Goal: Task Accomplishment & Management: Complete application form

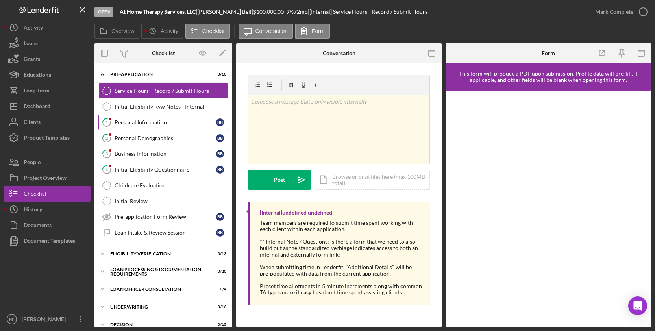
click at [145, 122] on div "Personal Information" at bounding box center [166, 122] width 102 height 6
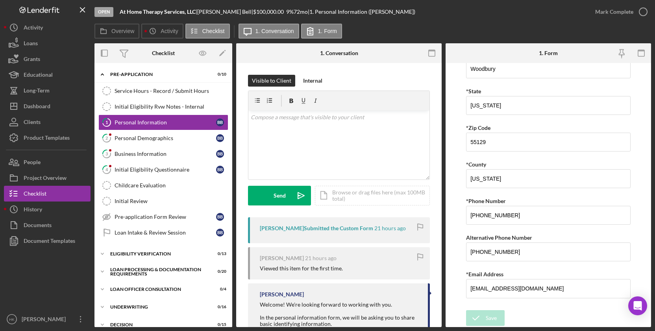
scroll to position [222, 0]
click at [181, 145] on link "2 Personal Demographics B B" at bounding box center [163, 138] width 130 height 16
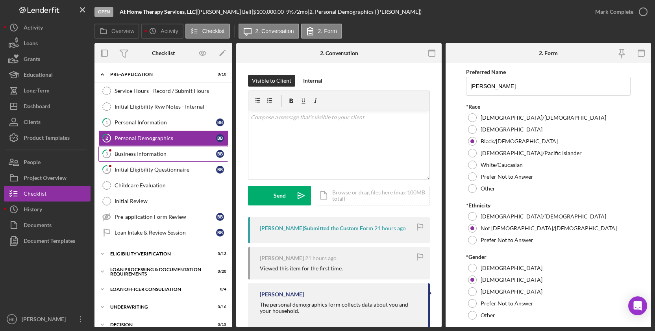
click at [185, 156] on div "Business Information" at bounding box center [166, 154] width 102 height 6
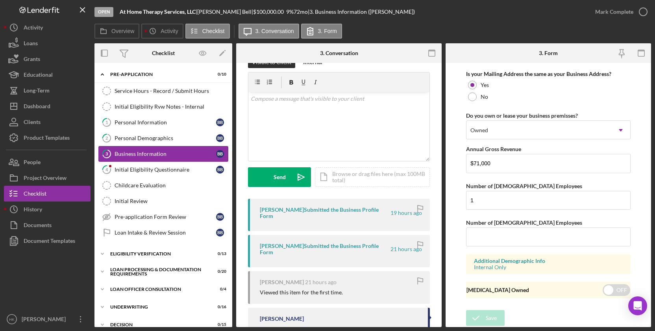
scroll to position [612, 0]
click at [180, 164] on link "4 Initial Eligibility Questionnaire B B" at bounding box center [163, 170] width 130 height 16
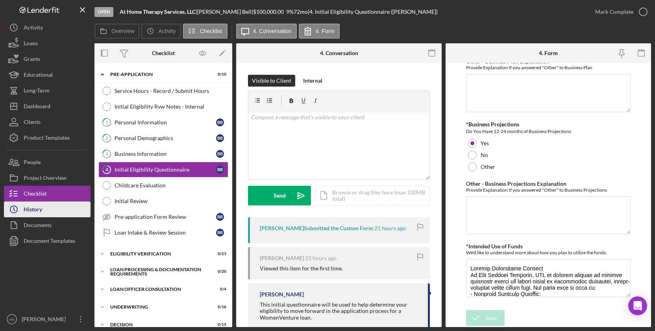
click at [55, 211] on button "Icon/History History" at bounding box center [47, 209] width 87 height 16
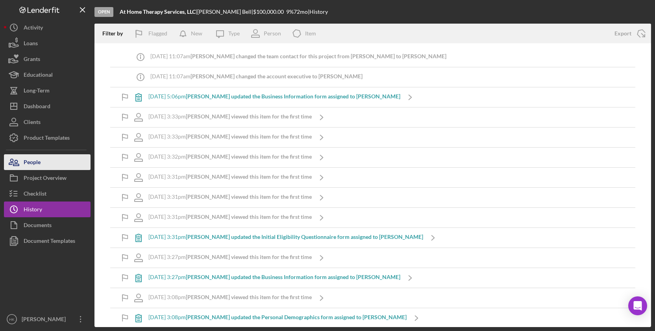
click at [57, 161] on button "People" at bounding box center [47, 162] width 87 height 16
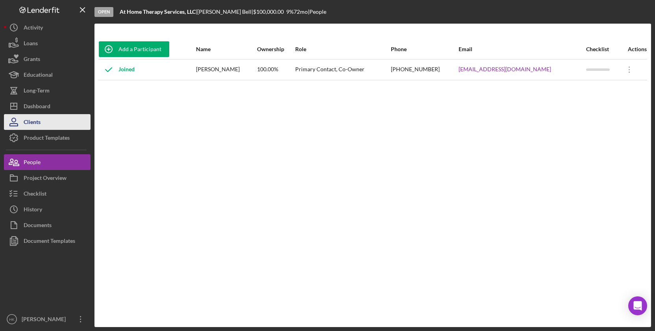
click at [46, 121] on button "Clients" at bounding box center [47, 122] width 87 height 16
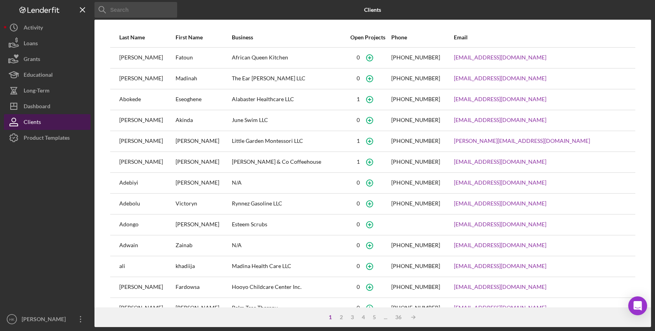
click at [43, 114] on button "Clients" at bounding box center [47, 122] width 87 height 16
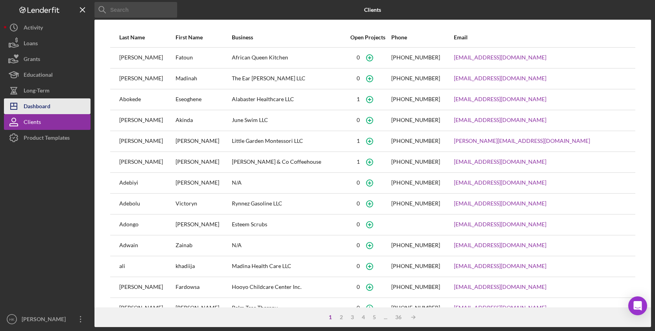
click at [56, 105] on button "Icon/Dashboard Dashboard" at bounding box center [47, 106] width 87 height 16
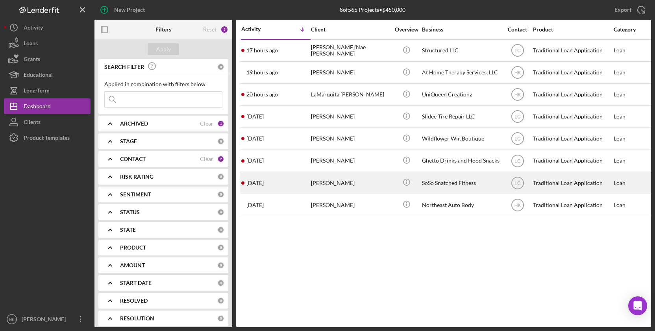
click at [361, 180] on div "[PERSON_NAME]" at bounding box center [350, 182] width 79 height 21
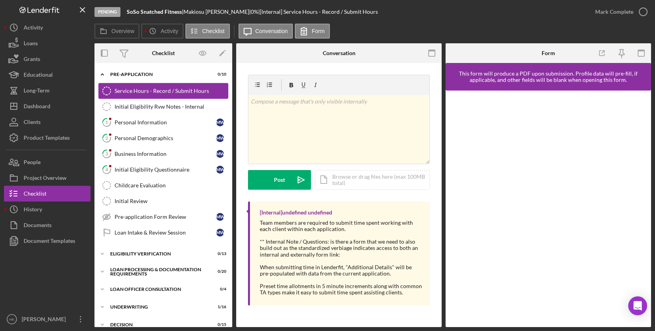
click at [184, 92] on div "Service Hours - Record / Submit Hours" at bounding box center [171, 91] width 113 height 6
click at [178, 219] on div "Pre-application Form Review" at bounding box center [166, 217] width 102 height 6
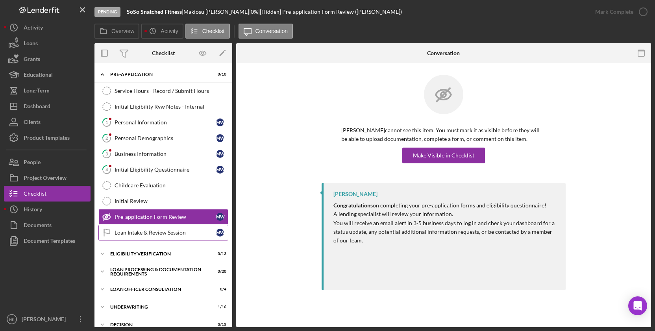
click at [177, 227] on link "Loan Intake & Review Session Loan Intake & Review Session M W" at bounding box center [163, 233] width 130 height 16
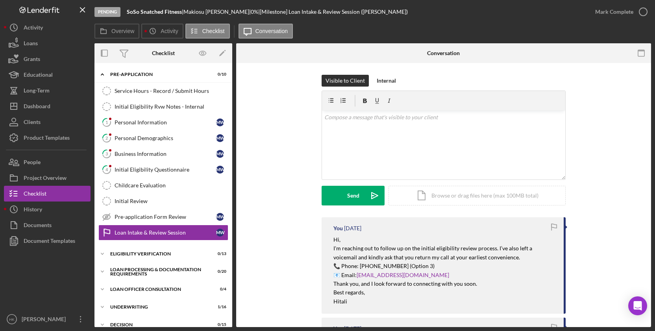
scroll to position [32, 0]
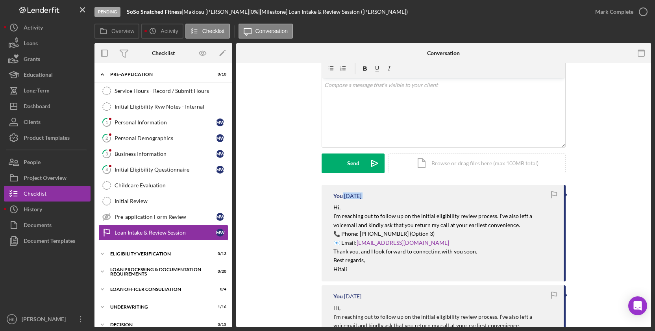
drag, startPoint x: 333, startPoint y: 199, endPoint x: 331, endPoint y: 206, distance: 7.4
click at [331, 206] on div "You [DATE] Hi, I'm reaching out to follow up on the initial eligibility review …" at bounding box center [444, 233] width 244 height 96
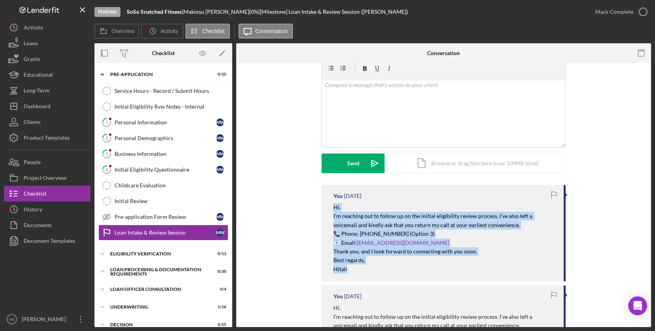
drag, startPoint x: 331, startPoint y: 206, endPoint x: 360, endPoint y: 273, distance: 72.8
click at [360, 273] on div "You [DATE] Hi, I'm reaching out to follow up on the initial eligibility review …" at bounding box center [444, 233] width 244 height 96
copy div "Hi, I'm reaching out to follow up on the initial eligibility review process. I’…"
click at [49, 107] on div "Dashboard" at bounding box center [37, 107] width 27 height 18
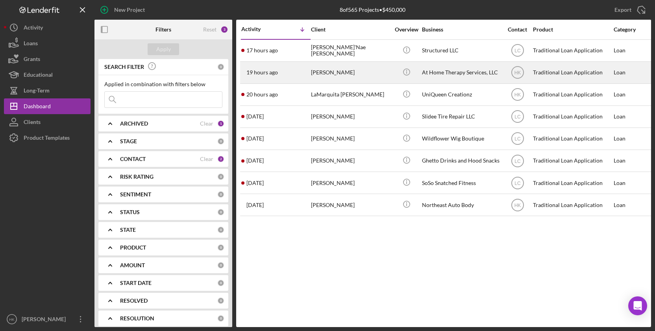
click at [479, 67] on div "At Home Therapy Services, LLC" at bounding box center [461, 72] width 79 height 21
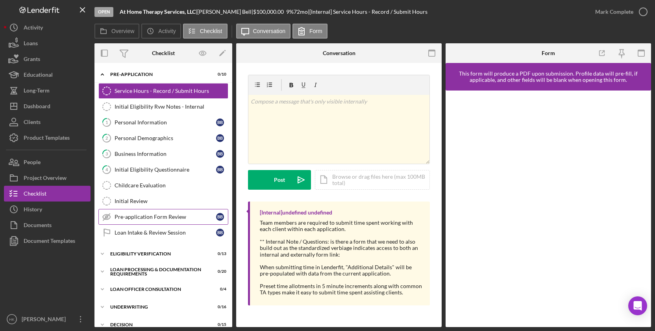
click at [184, 216] on div "Pre-application Form Review" at bounding box center [166, 217] width 102 height 6
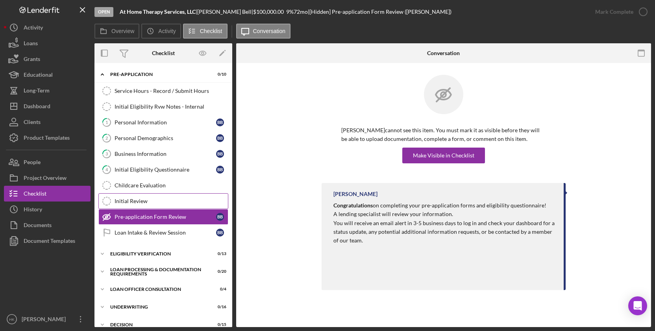
click at [188, 200] on div "Initial Review" at bounding box center [171, 201] width 113 height 6
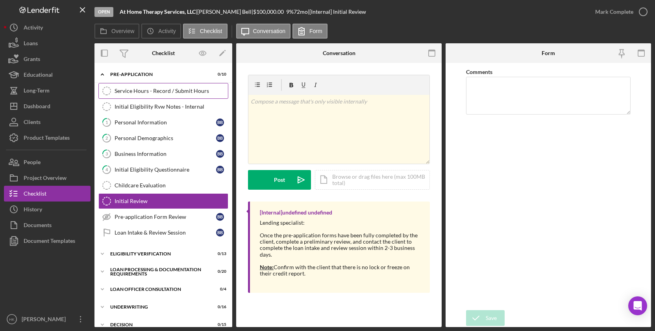
click at [207, 97] on link "Service Hours - Record / Submit Hours Service Hours - Record / Submit Hours" at bounding box center [163, 91] width 130 height 16
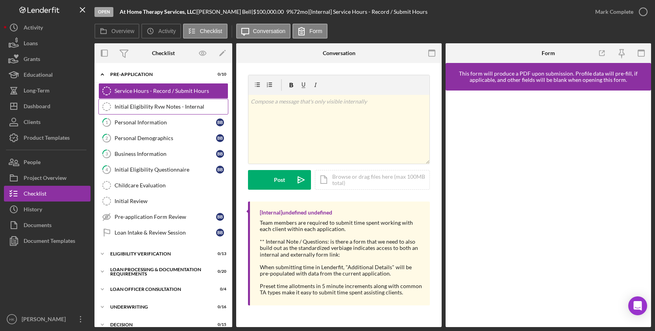
click at [207, 101] on link "Initial Eligibility Rvw Notes - Internal Initial Eligibility Rvw Notes - Intern…" at bounding box center [163, 107] width 130 height 16
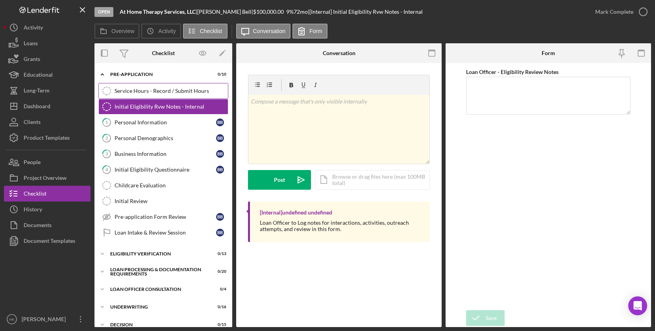
click at [207, 89] on div "Service Hours - Record / Submit Hours" at bounding box center [171, 91] width 113 height 6
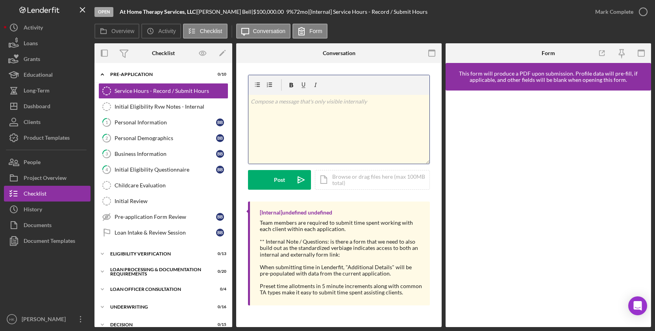
click at [306, 120] on div "v Color teal Color pink Remove color Add row above Add row below Add column bef…" at bounding box center [338, 129] width 181 height 69
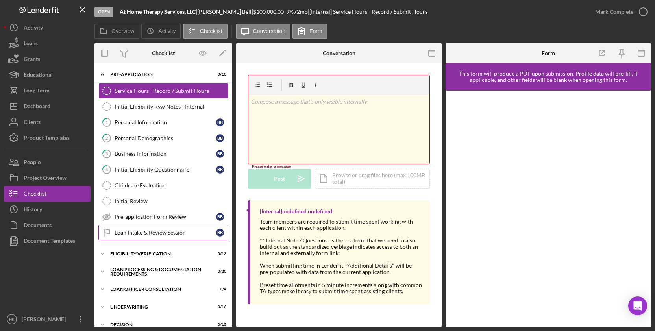
click at [147, 233] on div "Loan Intake & Review Session" at bounding box center [166, 232] width 102 height 6
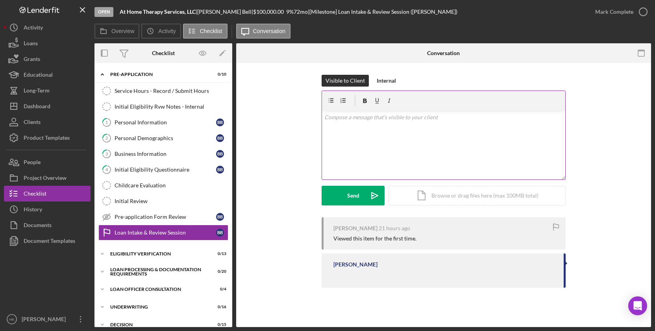
click at [389, 179] on div "v Color teal Color pink Remove color Add row above Add row below Add column bef…" at bounding box center [444, 135] width 244 height 89
click at [398, 157] on div "v Color teal Color pink Remove color Add row above Add row below Add column bef…" at bounding box center [443, 145] width 243 height 69
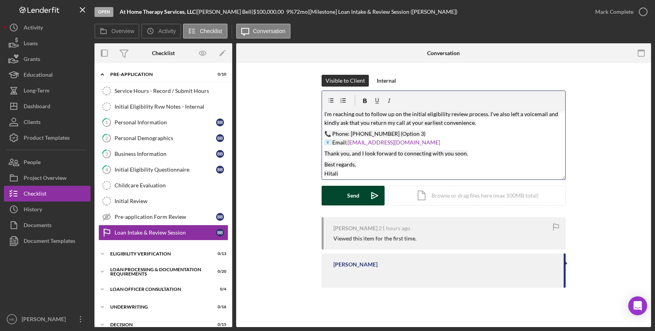
scroll to position [14, 0]
click at [358, 204] on div "Send" at bounding box center [353, 196] width 12 height 20
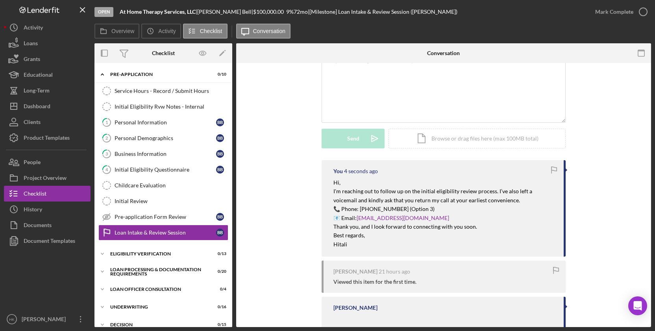
scroll to position [68, 0]
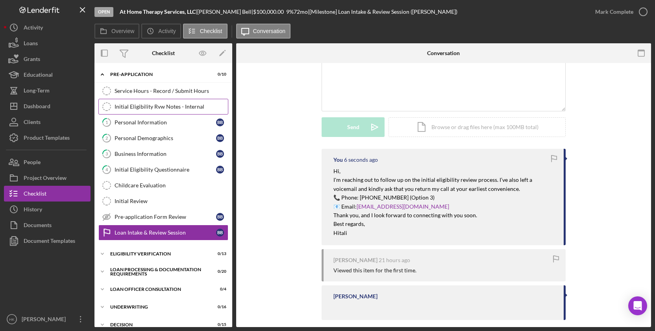
click at [185, 103] on link "Initial Eligibility Rvw Notes - Internal Initial Eligibility Rvw Notes - Intern…" at bounding box center [163, 107] width 130 height 16
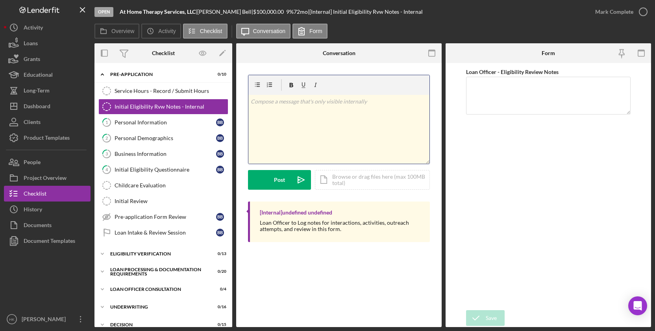
click at [288, 134] on div "v Color teal Color pink Remove color Add row above Add row below Add column bef…" at bounding box center [338, 129] width 181 height 69
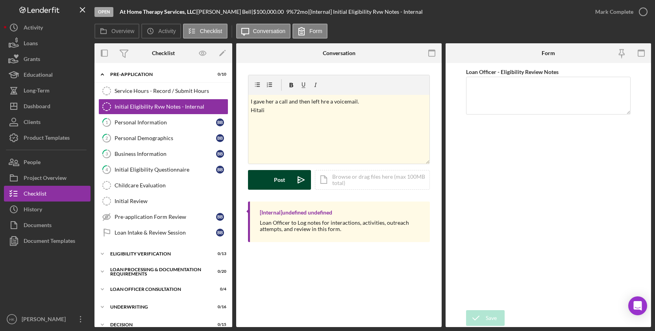
click at [287, 187] on button "Post Icon/icon-invite-send" at bounding box center [279, 180] width 63 height 20
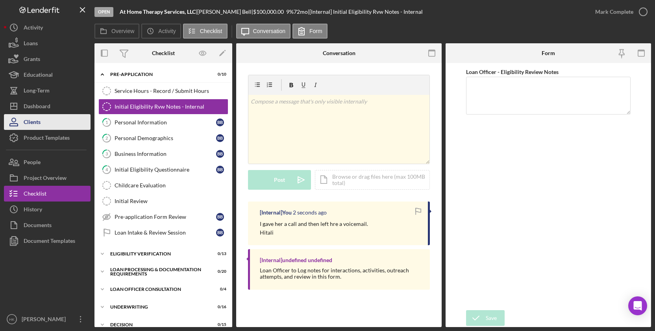
click at [57, 118] on button "Clients" at bounding box center [47, 122] width 87 height 16
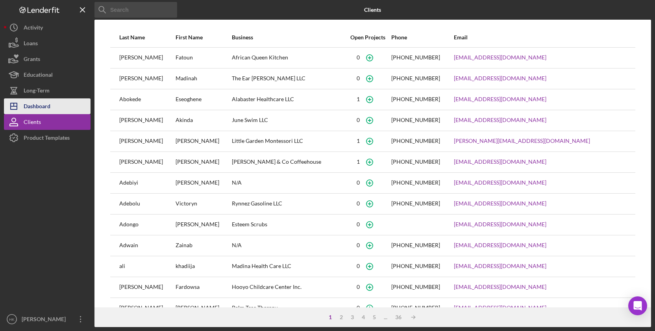
click at [58, 109] on button "Icon/Dashboard Dashboard" at bounding box center [47, 106] width 87 height 16
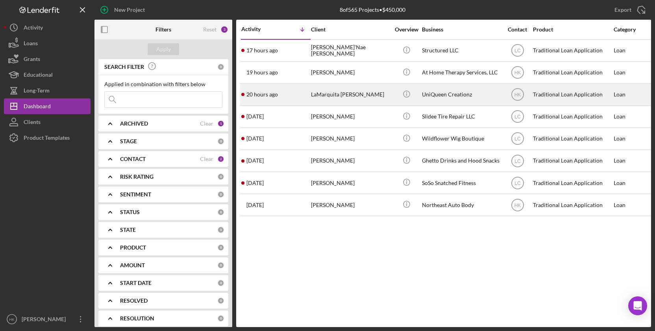
click at [372, 92] on div "LaMarquita [PERSON_NAME]" at bounding box center [350, 94] width 79 height 21
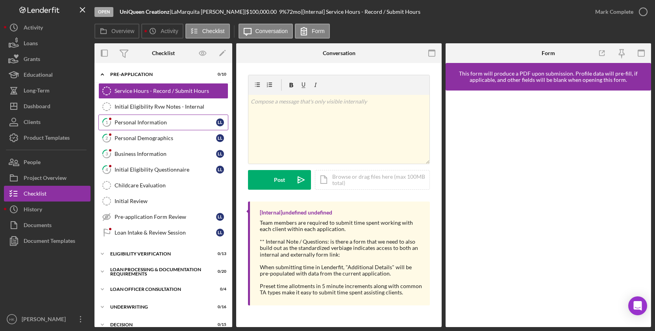
click at [184, 120] on div "Personal Information" at bounding box center [166, 122] width 102 height 6
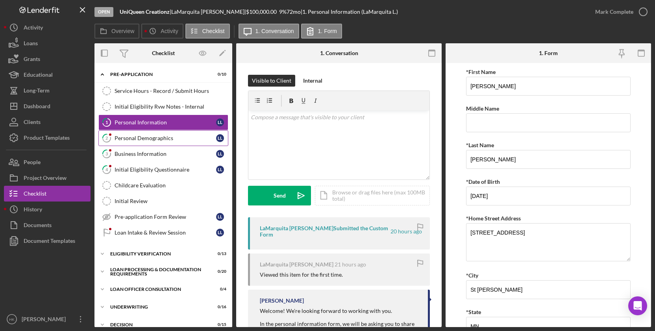
click at [148, 137] on div "Personal Demographics" at bounding box center [166, 138] width 102 height 6
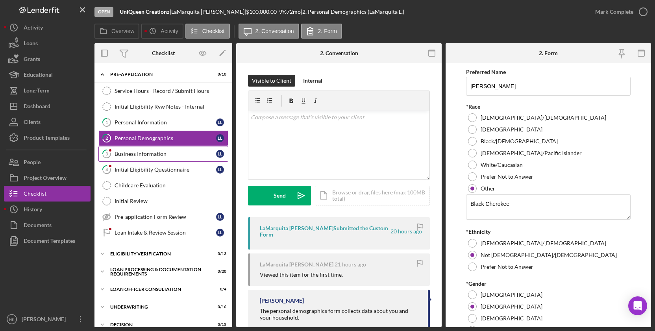
click at [148, 152] on div "Business Information" at bounding box center [166, 154] width 102 height 6
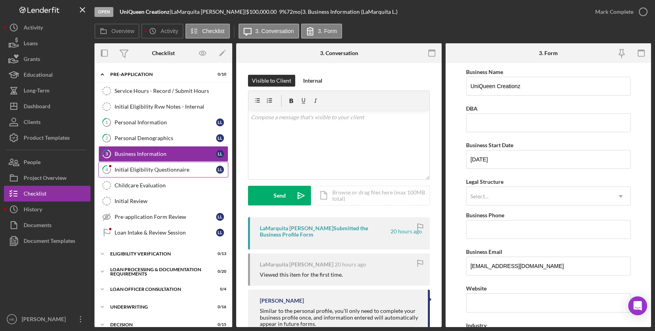
click at [148, 170] on div "Initial Eligibility Questionnaire" at bounding box center [166, 169] width 102 height 6
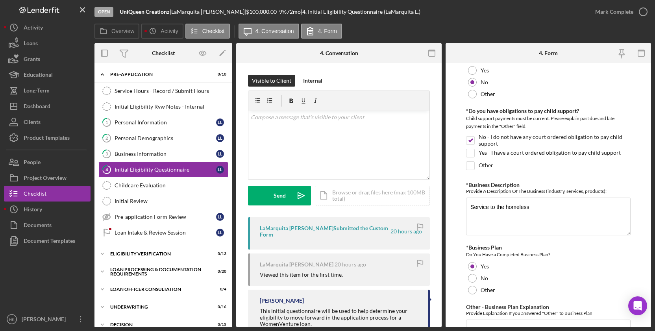
scroll to position [1332, 0]
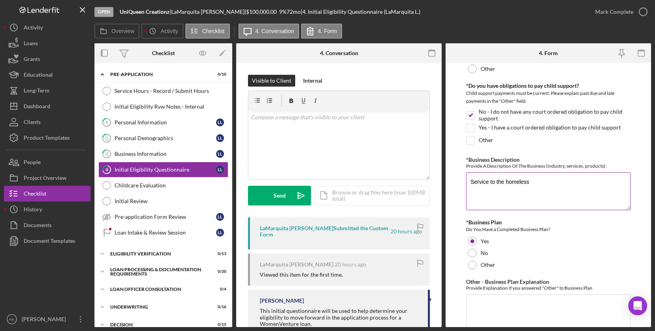
click at [572, 187] on textarea "Service to the homeless" at bounding box center [548, 191] width 165 height 38
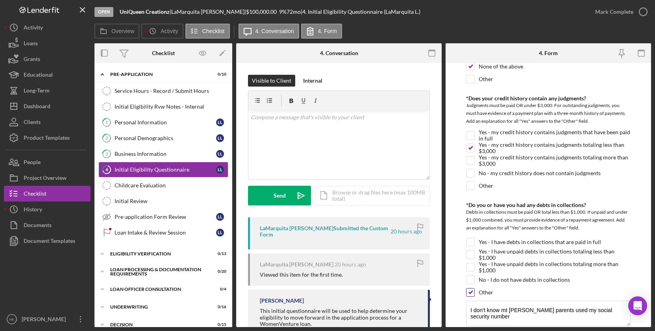
scroll to position [303, 0]
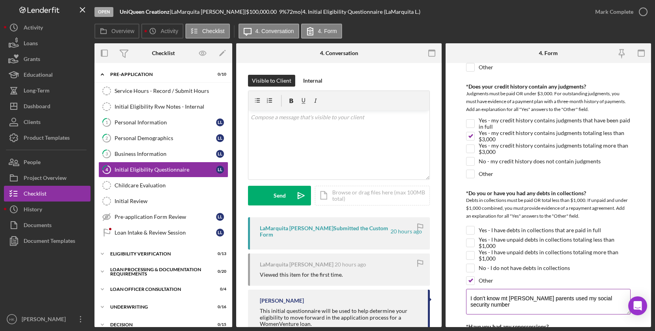
click at [543, 301] on textarea "I don't know mt [PERSON_NAME] parents used my social security number" at bounding box center [548, 301] width 165 height 25
click at [511, 299] on textarea "I don't know mt [PERSON_NAME] parents used my social security number" at bounding box center [548, 302] width 165 height 25
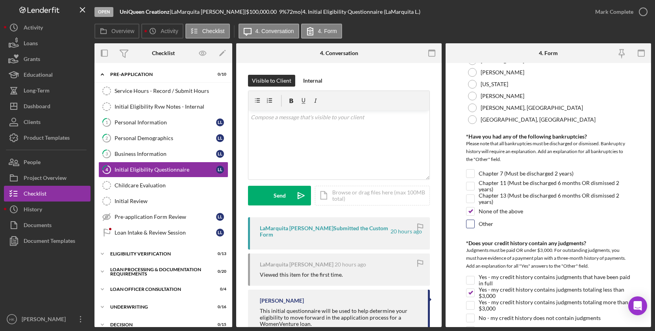
scroll to position [0, 0]
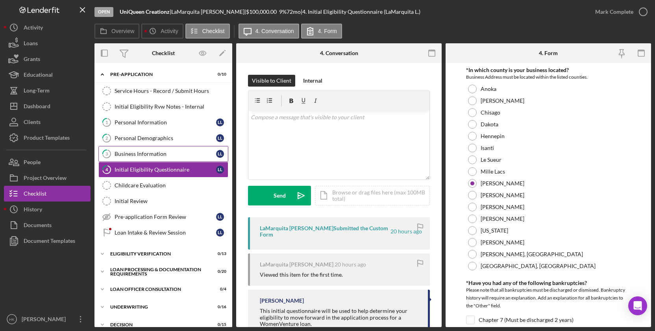
click at [168, 151] on div "Business Information" at bounding box center [166, 154] width 102 height 6
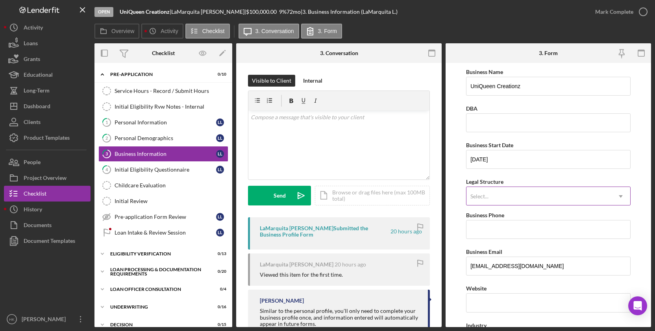
scroll to position [5, 0]
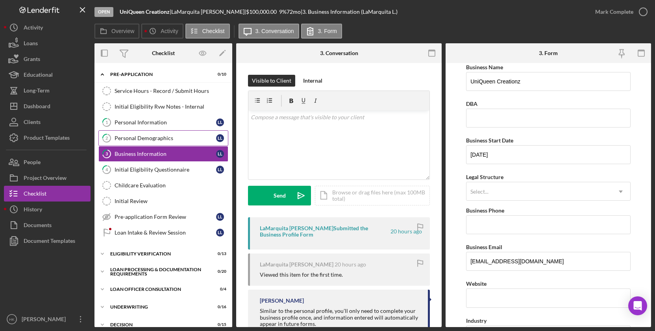
click at [175, 143] on link "2 Personal Demographics L L" at bounding box center [163, 138] width 130 height 16
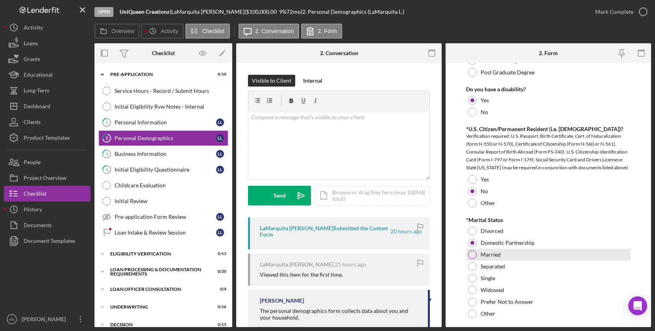
scroll to position [447, 0]
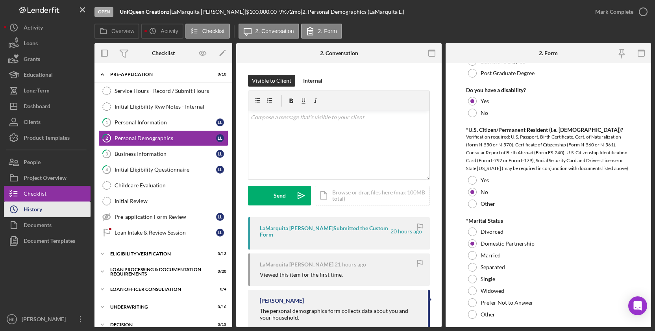
click at [56, 208] on button "Icon/History History" at bounding box center [47, 209] width 87 height 16
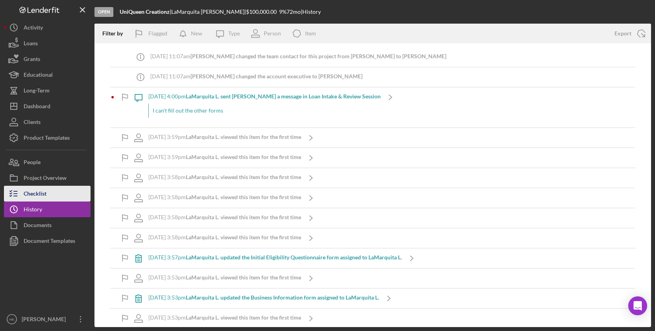
click at [56, 199] on button "Checklist" at bounding box center [47, 194] width 87 height 16
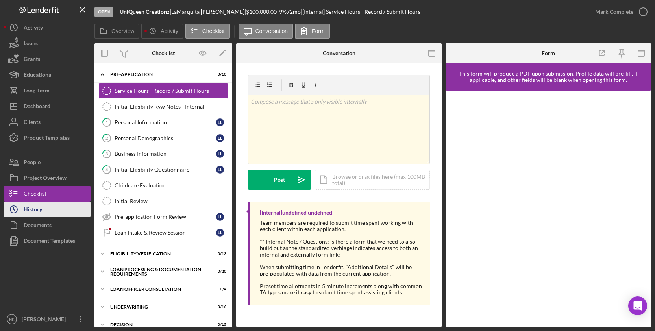
click at [59, 209] on button "Icon/History History" at bounding box center [47, 209] width 87 height 16
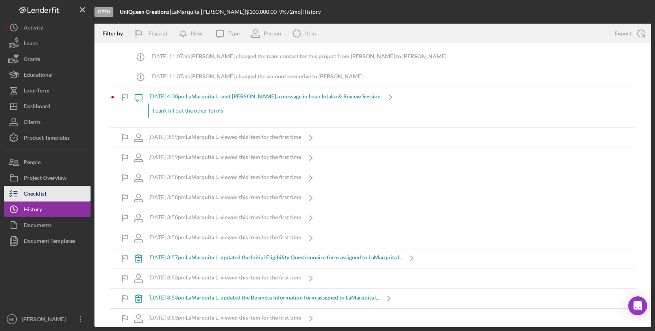
click at [63, 193] on button "Checklist" at bounding box center [47, 194] width 87 height 16
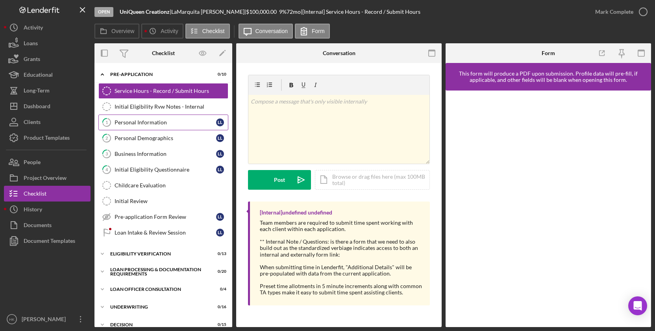
click at [145, 119] on link "1 Personal Information L L" at bounding box center [163, 123] width 130 height 16
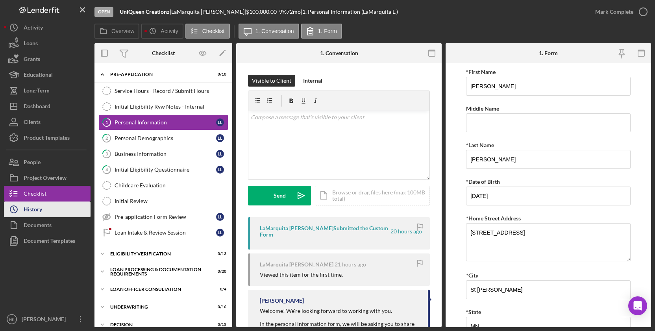
click at [72, 214] on button "Icon/History History" at bounding box center [47, 209] width 87 height 16
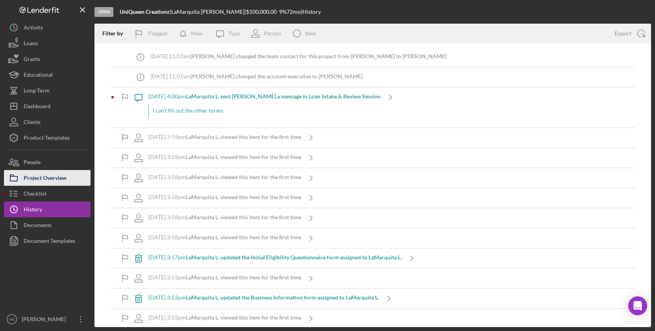
click at [54, 177] on div "Project Overview" at bounding box center [45, 179] width 43 height 18
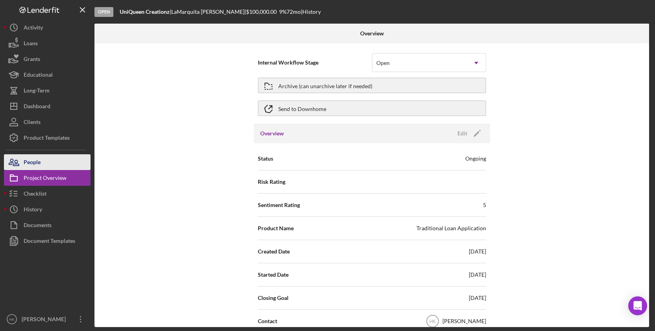
click at [59, 168] on button "People" at bounding box center [47, 162] width 87 height 16
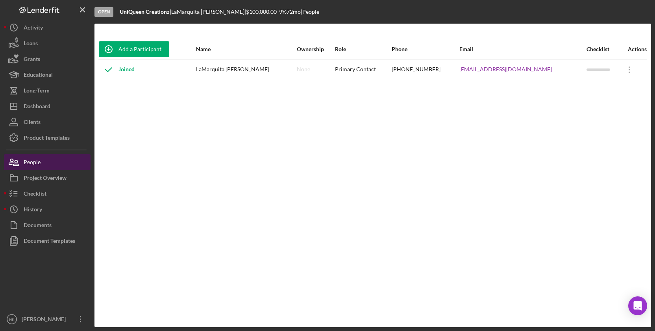
click at [59, 168] on button "People" at bounding box center [47, 162] width 87 height 16
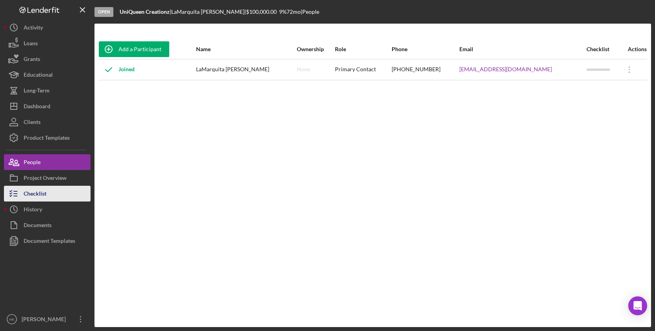
click at [65, 189] on button "Checklist" at bounding box center [47, 194] width 87 height 16
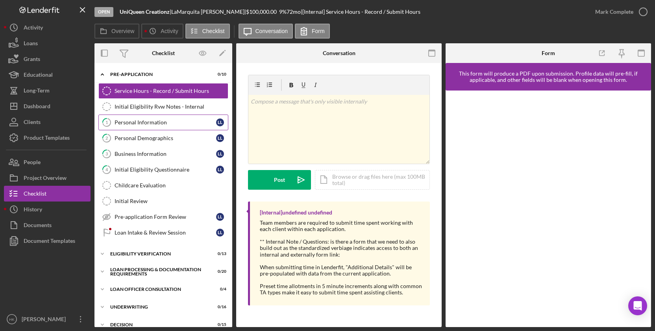
click at [168, 129] on link "1 Personal Information L L" at bounding box center [163, 123] width 130 height 16
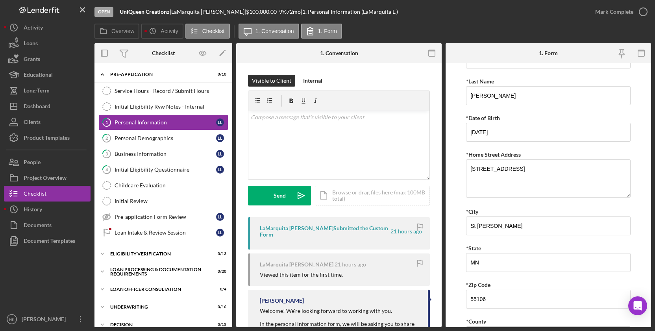
scroll to position [76, 0]
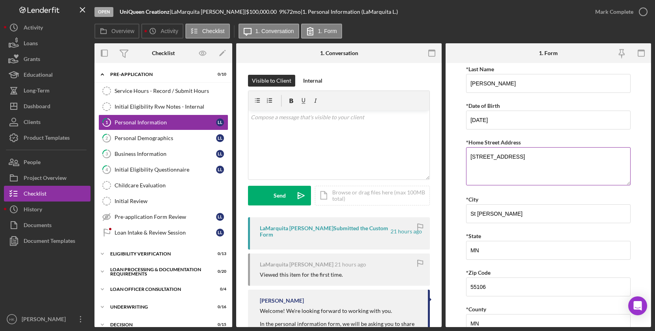
click at [535, 160] on textarea "[STREET_ADDRESS]" at bounding box center [548, 166] width 165 height 38
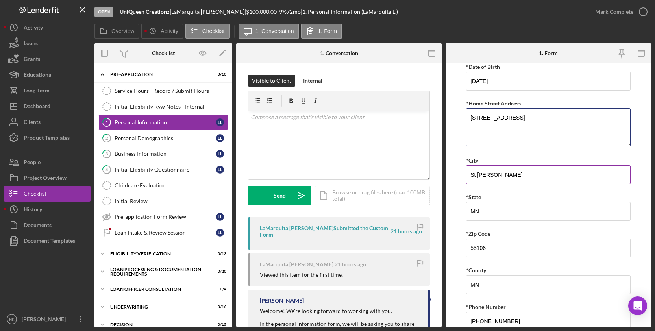
scroll to position [116, 0]
click at [525, 118] on textarea "[STREET_ADDRESS]" at bounding box center [548, 126] width 165 height 38
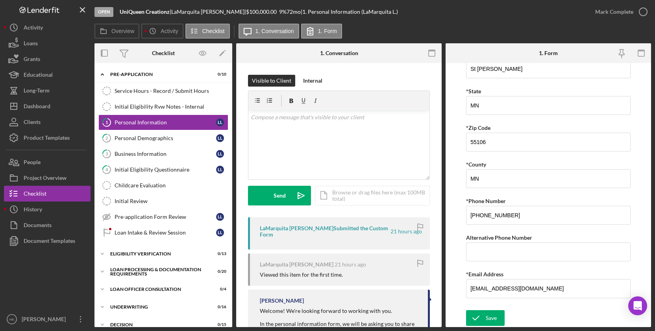
scroll to position [222, 0]
type textarea "[STREET_ADDRESS]"
click at [180, 137] on div "Personal Demographics" at bounding box center [166, 138] width 102 height 6
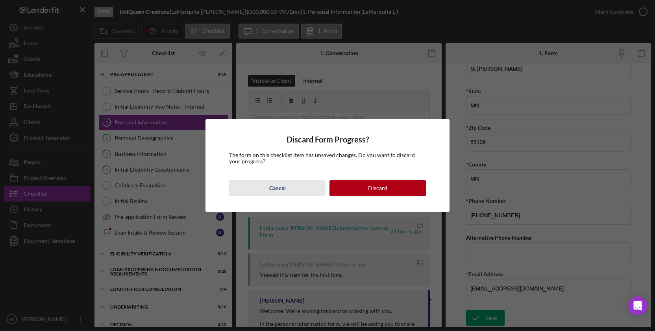
click at [284, 187] on div "Cancel" at bounding box center [277, 188] width 17 height 16
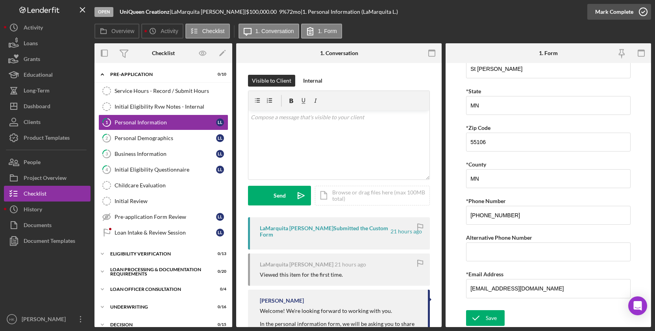
click at [644, 15] on circle "button" at bounding box center [643, 12] width 8 height 8
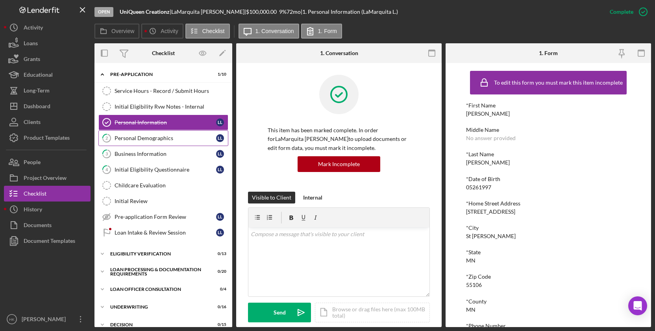
click at [158, 137] on div "Personal Demographics" at bounding box center [166, 138] width 102 height 6
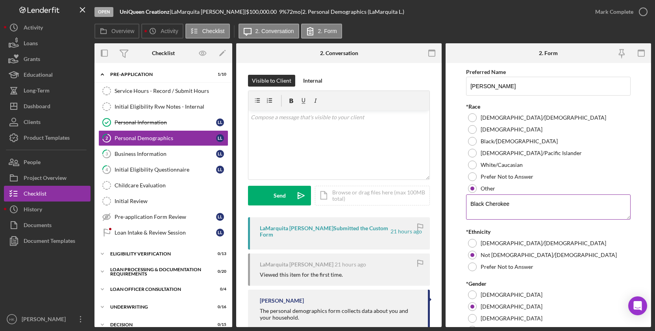
click at [523, 204] on textarea "Black Cherokee" at bounding box center [548, 206] width 165 height 25
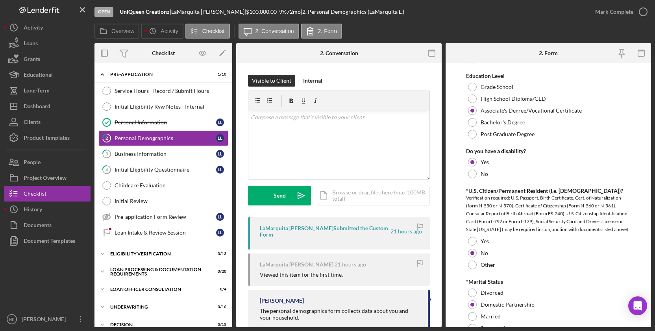
scroll to position [408, 0]
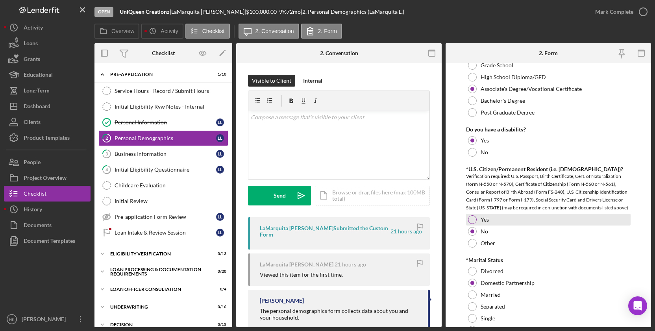
click at [479, 217] on div "Yes" at bounding box center [548, 220] width 165 height 12
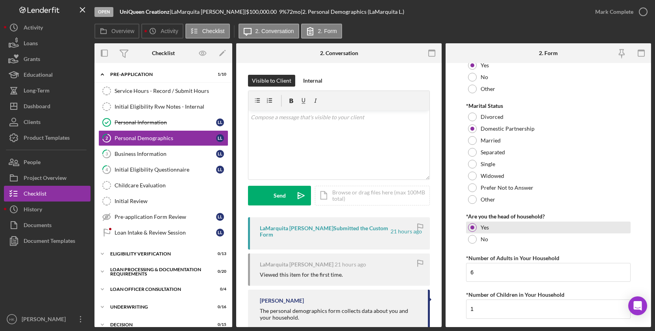
scroll to position [562, 0]
click at [521, 270] on input "6" at bounding box center [548, 271] width 165 height 19
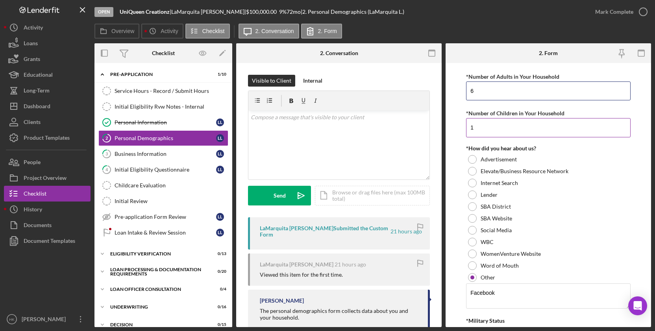
scroll to position [743, 0]
click at [534, 292] on textarea "Facebook" at bounding box center [548, 296] width 165 height 25
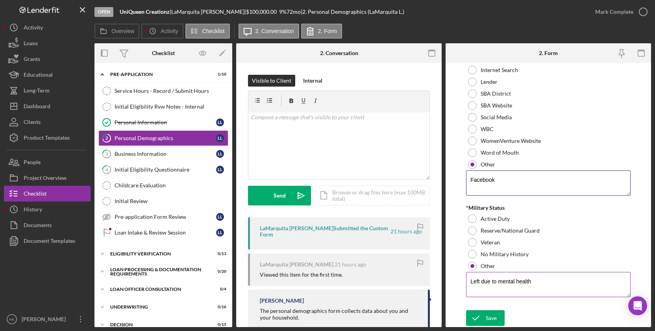
scroll to position [858, 0]
click at [488, 310] on div "Save" at bounding box center [491, 318] width 11 height 16
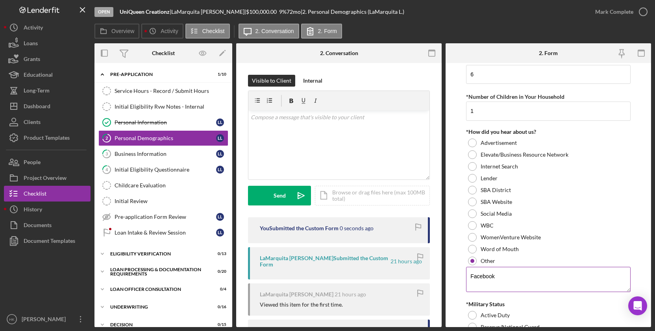
scroll to position [688, 0]
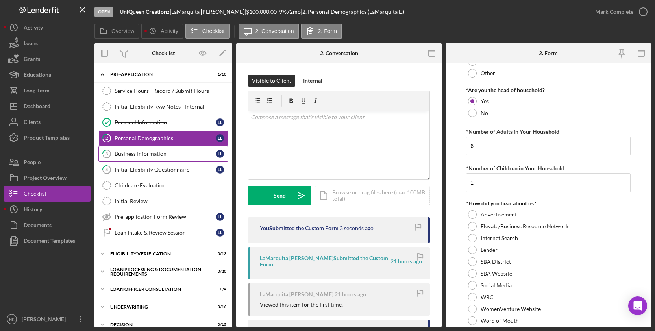
click at [138, 153] on div "Business Information" at bounding box center [166, 154] width 102 height 6
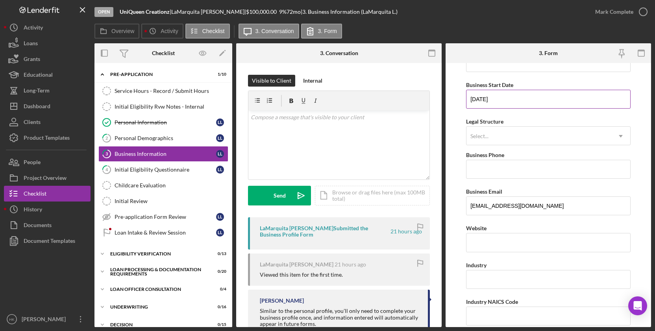
scroll to position [61, 0]
click at [557, 132] on div "Select..." at bounding box center [538, 136] width 145 height 18
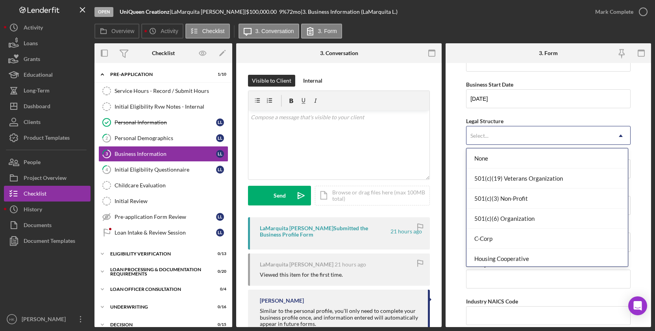
scroll to position [0, 0]
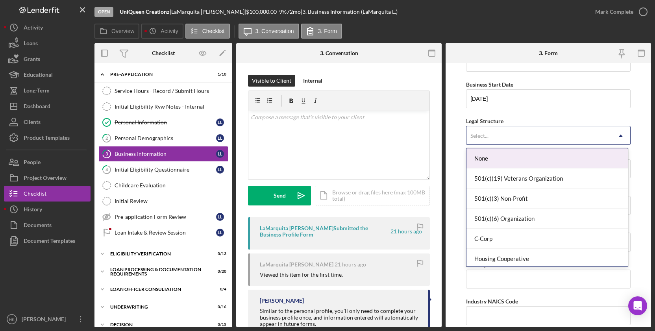
click at [538, 137] on div "Select..." at bounding box center [538, 136] width 145 height 18
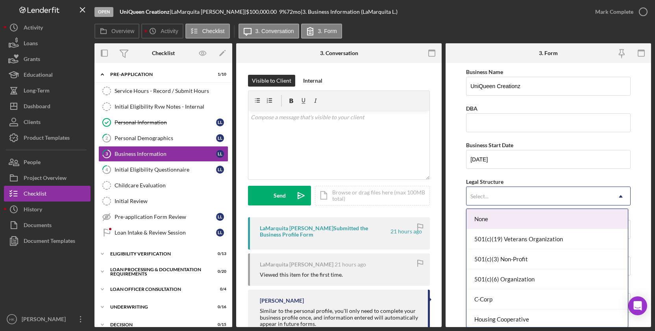
click at [523, 202] on div "Select..." at bounding box center [538, 196] width 145 height 18
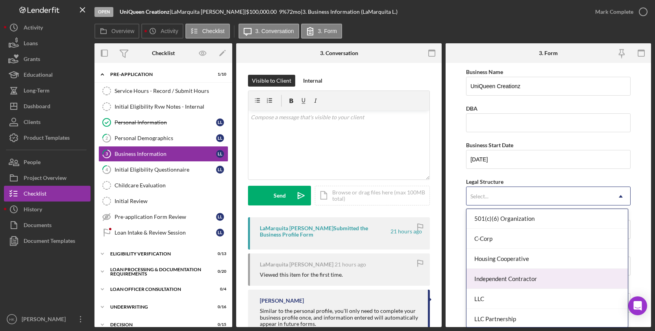
scroll to position [59, 0]
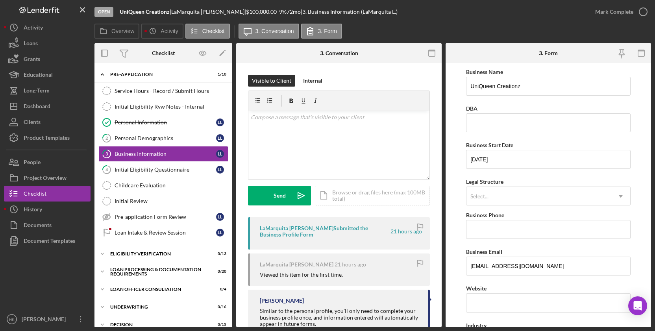
click at [454, 272] on form "Business Name UniQueen Creationz DBA Business Start Date [DATE] Legal Structure…" at bounding box center [547, 195] width 205 height 264
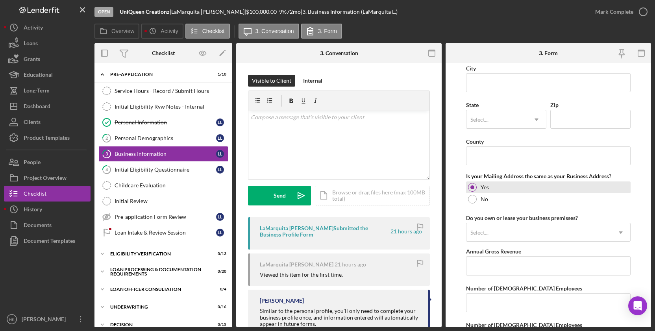
scroll to position [507, 0]
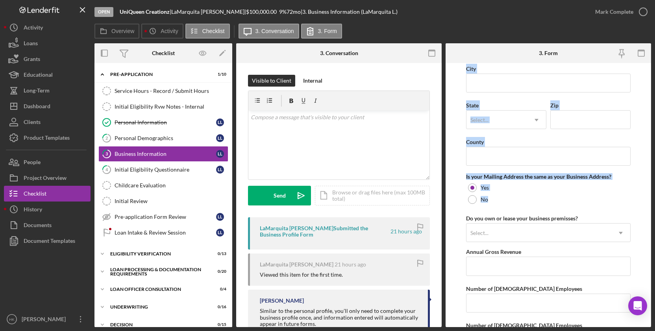
drag, startPoint x: 524, startPoint y: 205, endPoint x: 464, endPoint y: 173, distance: 68.1
click at [464, 173] on form "Business Name UniQueen Creationz DBA Business Start Date [DATE] Legal Structure…" at bounding box center [547, 195] width 205 height 264
click at [459, 173] on form "Business Name UniQueen Creationz DBA Business Start Date [DATE] Legal Structure…" at bounding box center [547, 195] width 205 height 264
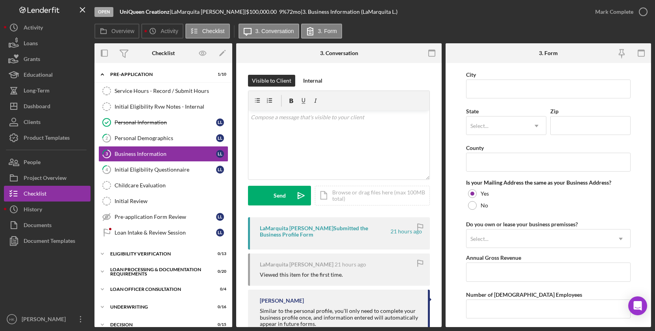
scroll to position [502, 0]
click at [151, 170] on div "Initial Eligibility Questionnaire" at bounding box center [166, 169] width 102 height 6
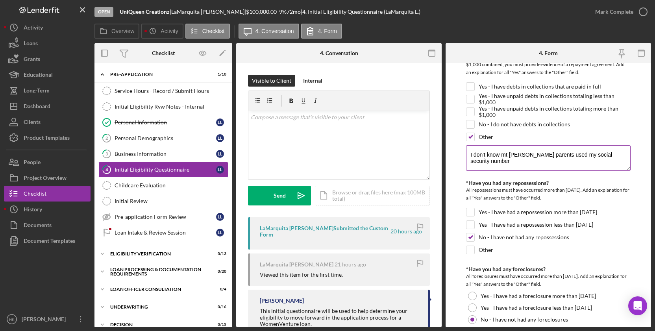
scroll to position [457, 0]
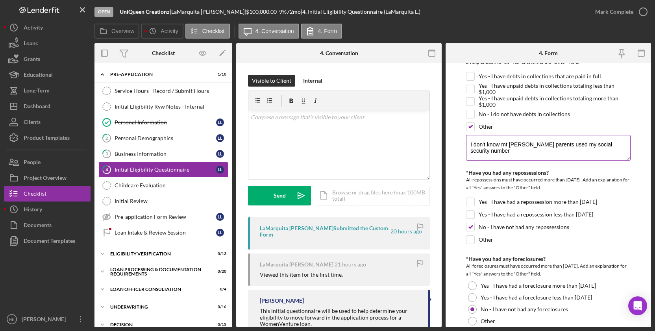
click at [577, 145] on textarea "I don't know mt [PERSON_NAME] parents used my social security number" at bounding box center [548, 147] width 165 height 25
click at [509, 146] on textarea "I don't know mt [PERSON_NAME] parents used my social security number" at bounding box center [548, 147] width 165 height 25
type textarea "I don't know my [PERSON_NAME] parents used my social security number"
click at [560, 172] on div "*Have you had any repossessions?" at bounding box center [548, 173] width 165 height 6
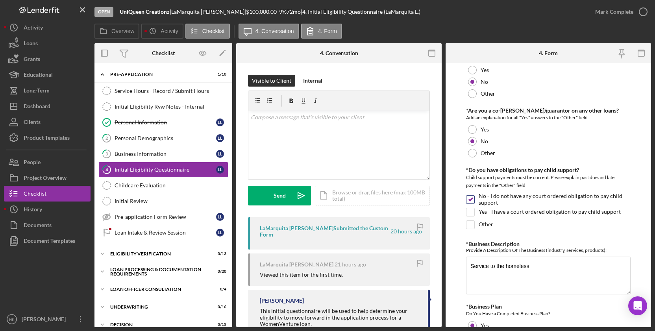
scroll to position [1100, 0]
click at [548, 262] on textarea "Service to the homeless" at bounding box center [548, 275] width 165 height 38
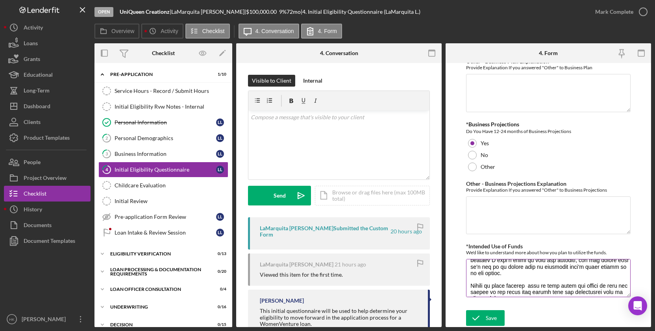
scroll to position [615, 0]
click at [552, 291] on textarea "*Intended Use of Funds" at bounding box center [548, 278] width 165 height 38
click at [521, 288] on textarea "*Intended Use of Funds" at bounding box center [548, 278] width 165 height 38
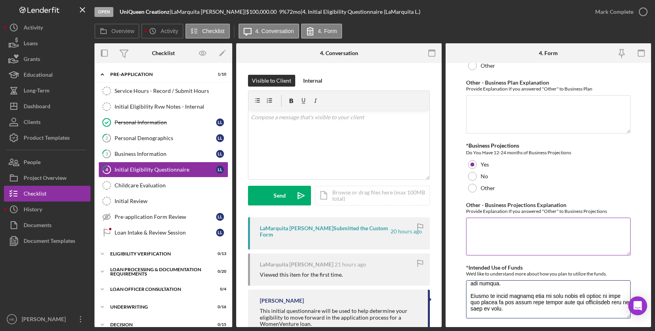
scroll to position [630, 0]
type textarea "L ip d sitam consectetu adipi elit’s doeiusmo t inc. Utlab E dolor mag aliq eni…"
click at [543, 219] on textarea "Other - Business Projections Explanation" at bounding box center [548, 237] width 165 height 38
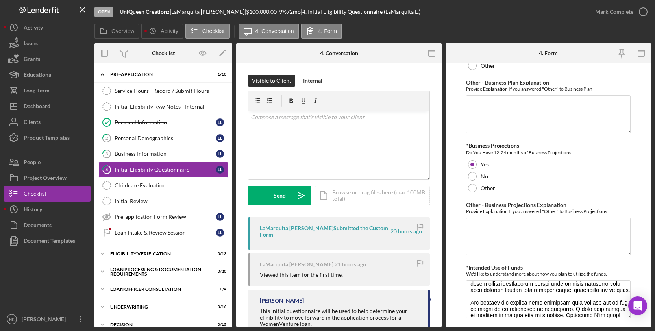
scroll to position [290, 0]
click at [324, 125] on div "v Color teal Color pink Remove color Add row above Add row below Add column bef…" at bounding box center [338, 145] width 181 height 69
click at [324, 124] on div "v Color teal Color pink Remove color Add row above Add row below Add column bef…" at bounding box center [338, 145] width 181 height 69
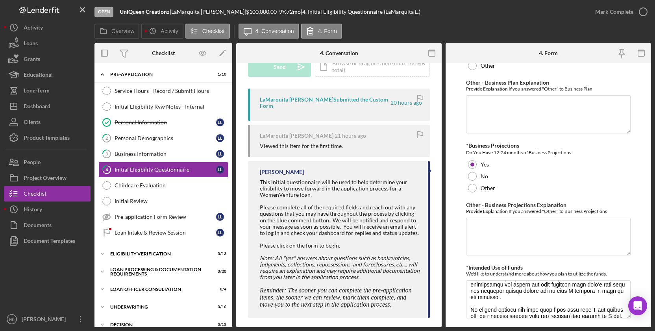
scroll to position [127, 0]
click at [140, 147] on link "3 Business Information L L" at bounding box center [163, 154] width 130 height 16
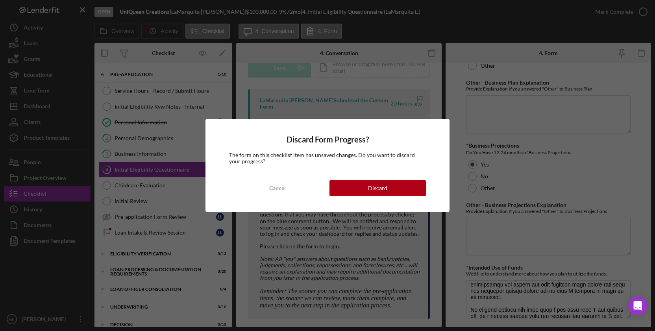
click at [166, 211] on div "Discard Form Progress? The form on this checklist item has unsaved changes. Do …" at bounding box center [327, 165] width 655 height 331
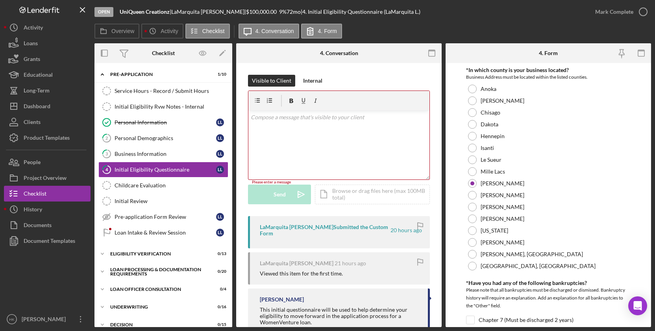
scroll to position [0, 0]
click at [161, 152] on div "Business Information" at bounding box center [166, 154] width 102 height 6
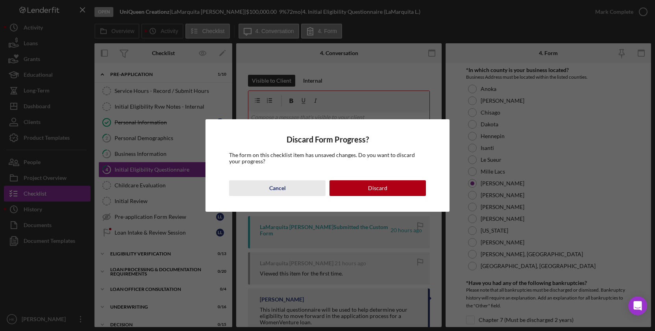
click at [301, 185] on button "Cancel" at bounding box center [277, 188] width 96 height 16
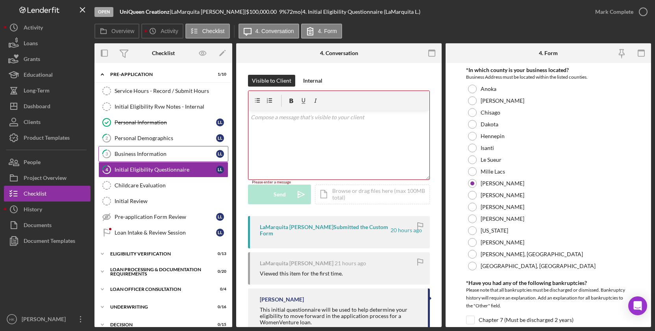
click at [167, 155] on div "Business Information" at bounding box center [166, 154] width 102 height 6
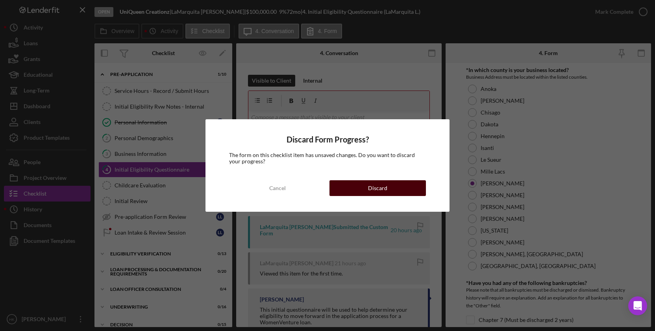
click at [385, 190] on div "Discard" at bounding box center [377, 188] width 19 height 16
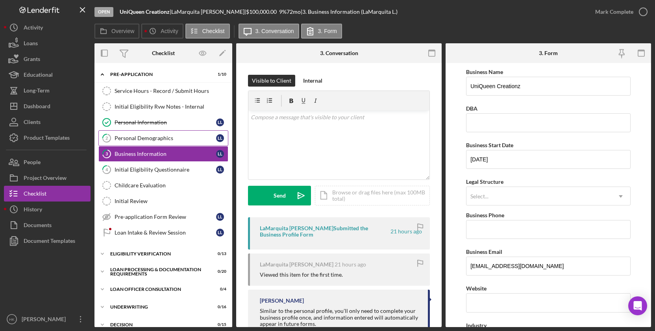
click at [170, 145] on link "2 Personal Demographics L L" at bounding box center [163, 138] width 130 height 16
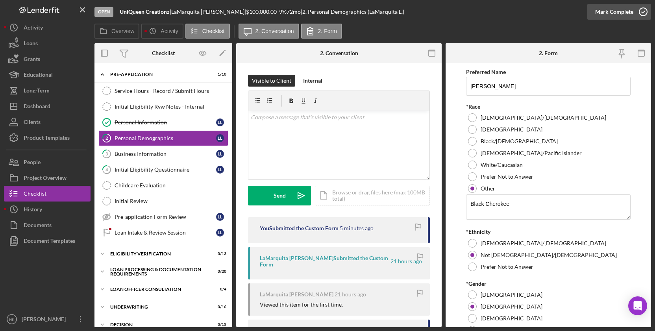
click at [614, 13] on div "Mark Complete" at bounding box center [614, 12] width 38 height 16
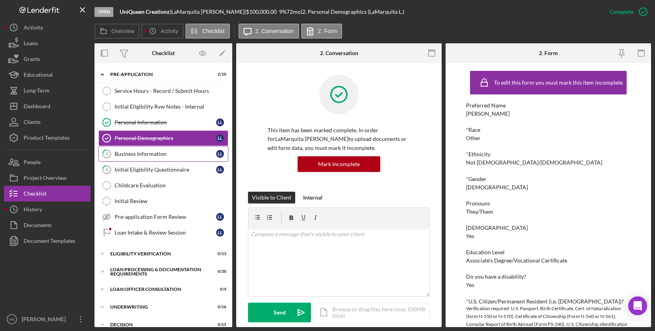
click at [198, 146] on link "3 Business Information L L" at bounding box center [163, 154] width 130 height 16
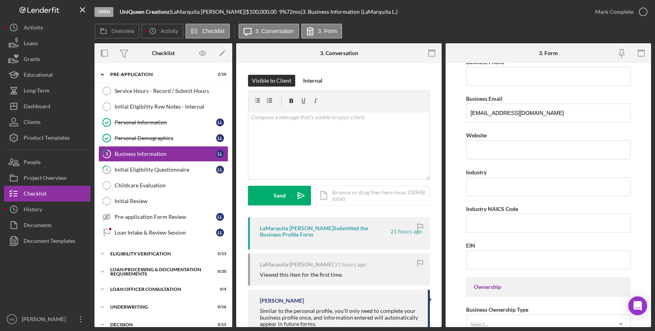
scroll to position [154, 0]
drag, startPoint x: 533, startPoint y: 206, endPoint x: 466, endPoint y: 201, distance: 67.1
click at [466, 201] on div "Business Name UniQueen Creationz DBA Business Start Date [DATE] Legal Structure…" at bounding box center [548, 337] width 165 height 849
copy label "Industry NAICS Code"
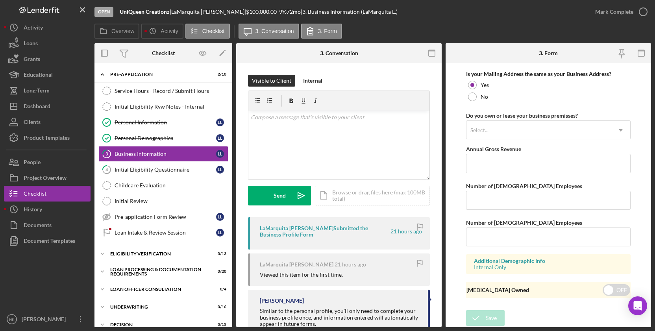
scroll to position [612, 0]
click at [144, 166] on link "4 Initial Eligibility Questionnaire L L" at bounding box center [163, 170] width 130 height 16
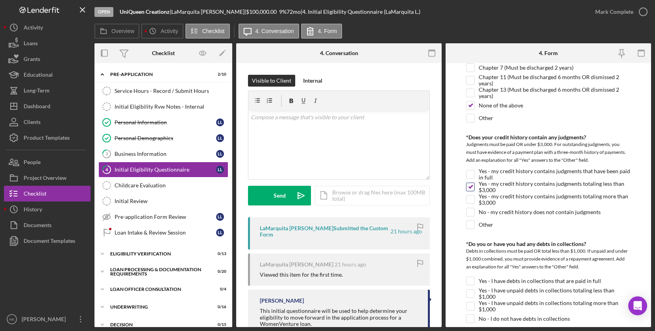
scroll to position [255, 0]
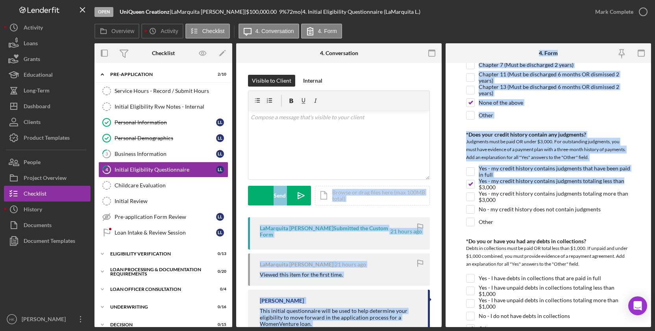
drag, startPoint x: 621, startPoint y: 181, endPoint x: 433, endPoint y: 171, distance: 188.4
click at [433, 170] on div "Overview Internal Workflow Stage Open Icon/Dropdown Arrow Archive (can unarchiv…" at bounding box center [372, 185] width 556 height 284
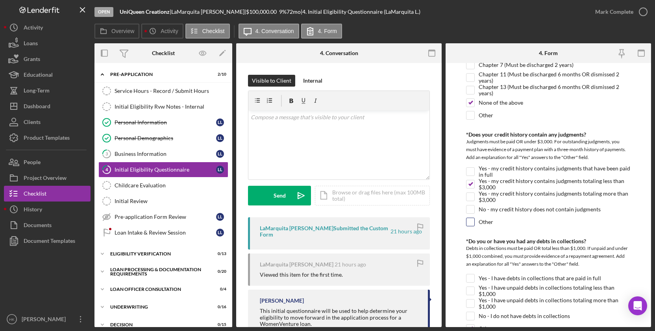
click at [527, 230] on div "Other" at bounding box center [548, 224] width 165 height 13
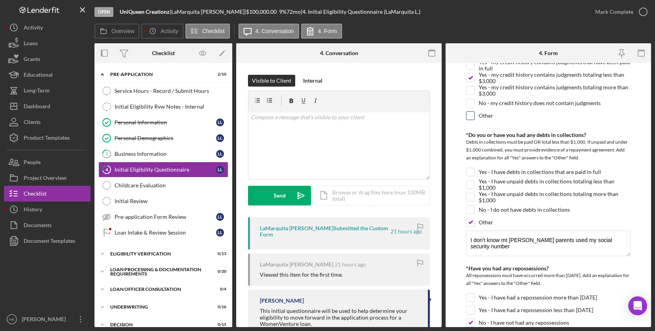
scroll to position [360, 0]
click at [305, 138] on div "v Color teal Color pink Remove color Add row above Add row below Add column bef…" at bounding box center [338, 145] width 181 height 69
click at [130, 105] on div "Initial Eligibility Rvw Notes - Internal" at bounding box center [171, 107] width 113 height 6
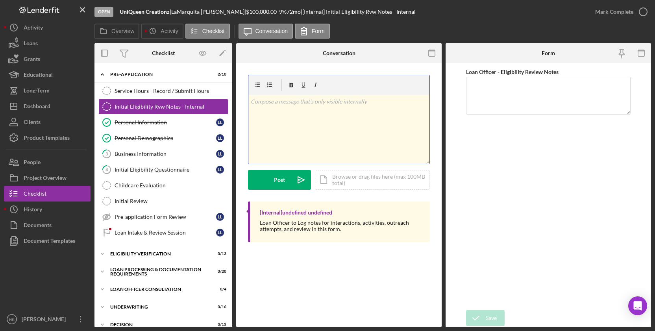
click at [287, 131] on div "v Color teal Color pink Remove color Add row above Add row below Add column bef…" at bounding box center [338, 129] width 181 height 69
paste div
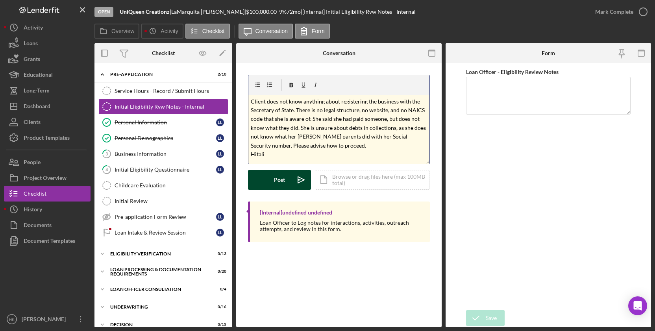
click at [275, 174] on div "Post" at bounding box center [279, 180] width 11 height 20
